Goal: Task Accomplishment & Management: Manage account settings

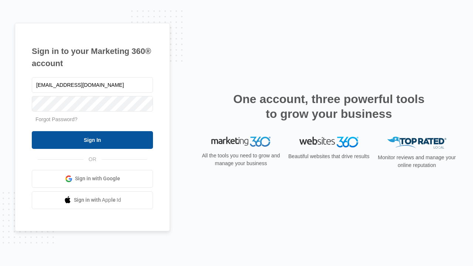
click at [92, 140] on input "Sign In" at bounding box center [92, 140] width 121 height 18
